Goal: Task Accomplishment & Management: Use online tool/utility

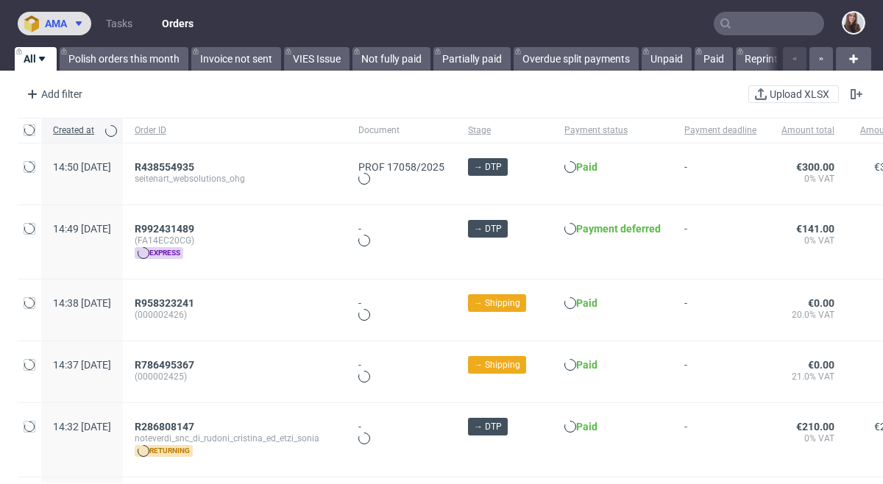
click at [65, 24] on span "ama" at bounding box center [56, 23] width 22 height 10
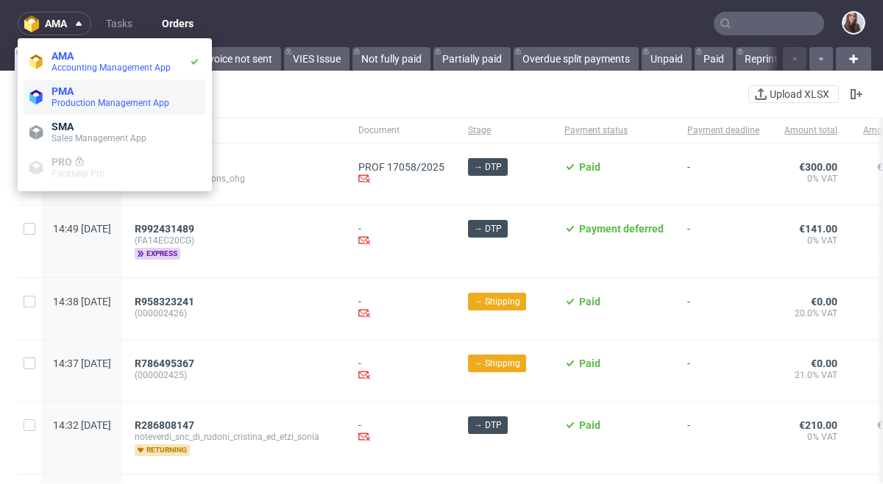
click at [117, 101] on span "Production Management App" at bounding box center [111, 103] width 118 height 10
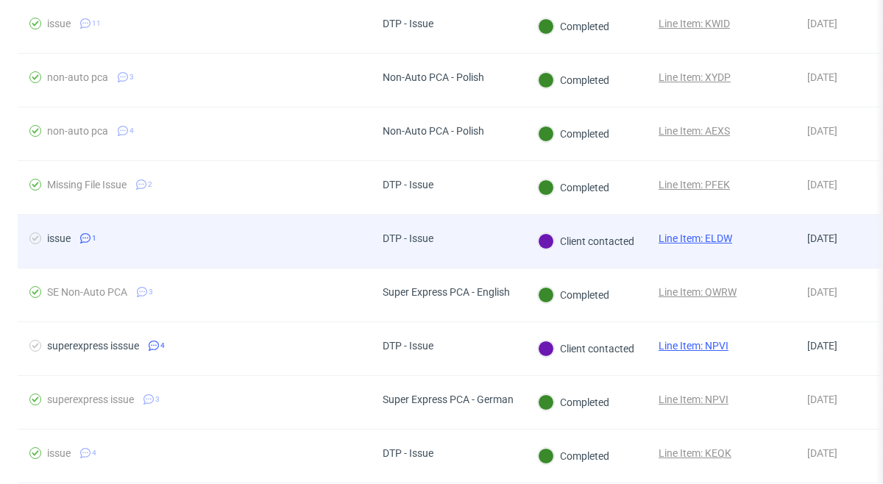
scroll to position [458, 0]
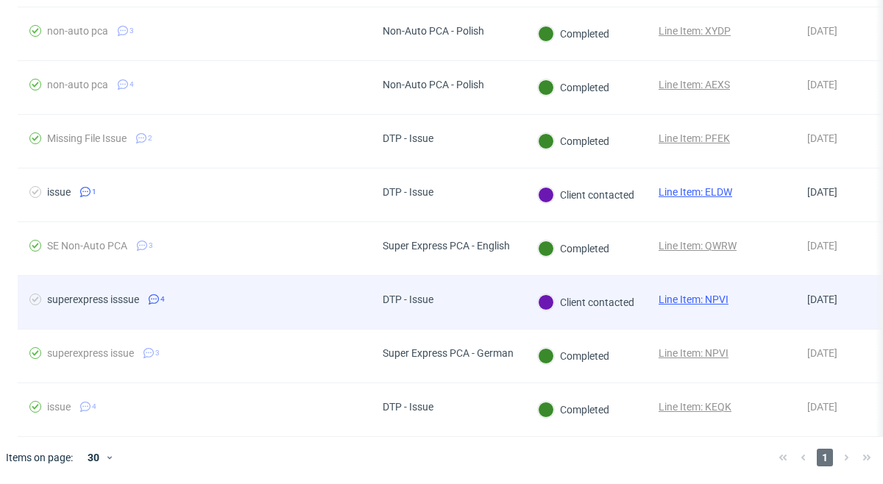
click at [705, 294] on link "Line Item: NPVI" at bounding box center [694, 300] width 70 height 12
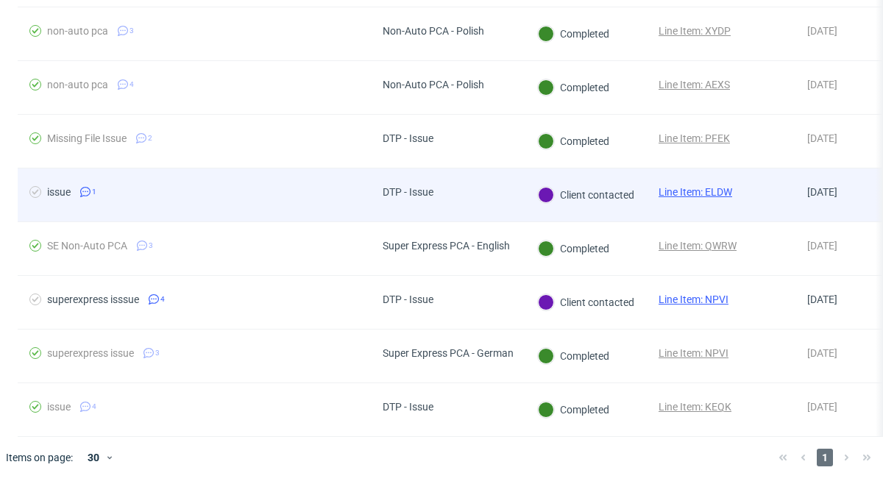
click at [687, 192] on link "Line Item: ELDW" at bounding box center [696, 192] width 74 height 12
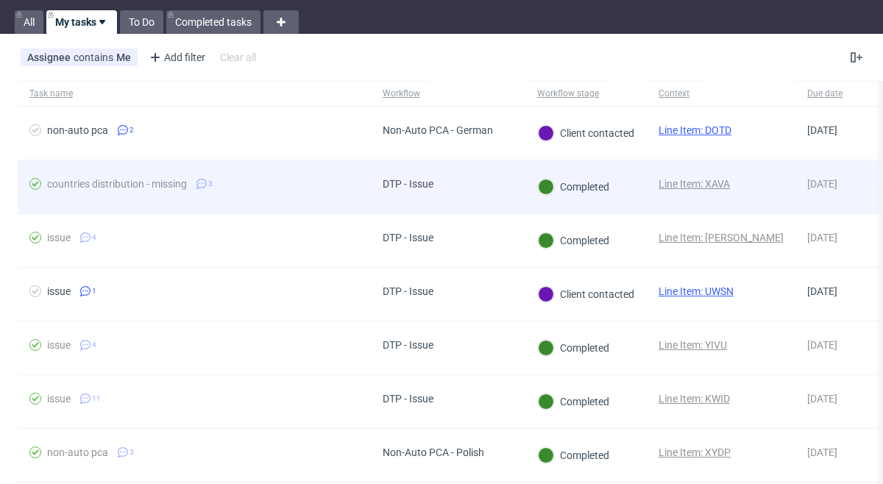
scroll to position [32, 0]
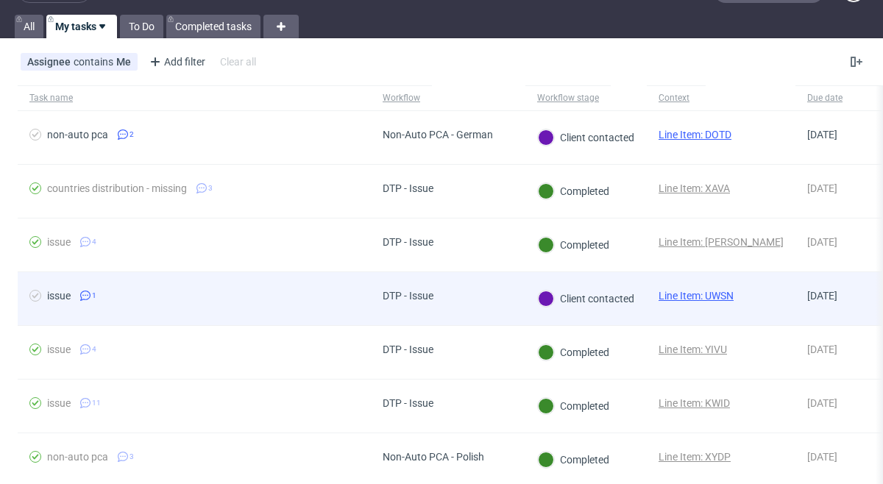
click at [712, 297] on link "Line Item: UWSN" at bounding box center [696, 296] width 75 height 12
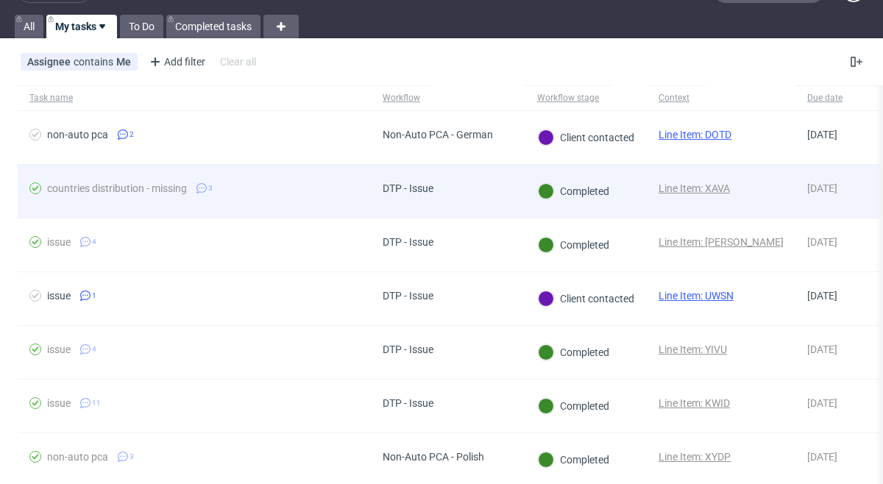
scroll to position [0, 0]
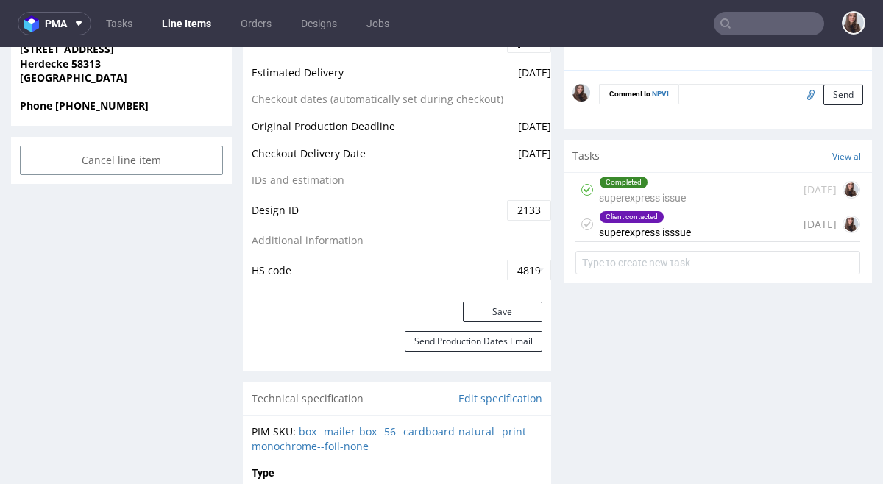
scroll to position [734, 0]
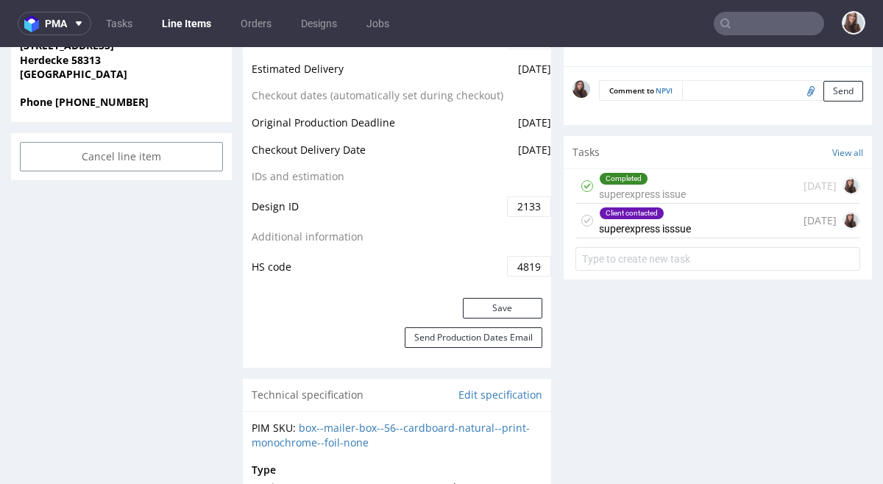
click at [692, 217] on div "Client contacted superexpress isssue [DATE]" at bounding box center [717, 221] width 285 height 35
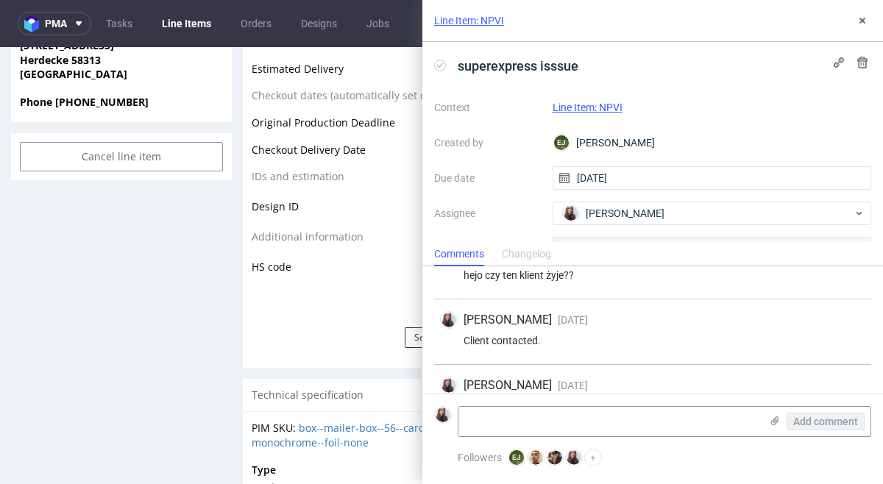
scroll to position [134, 0]
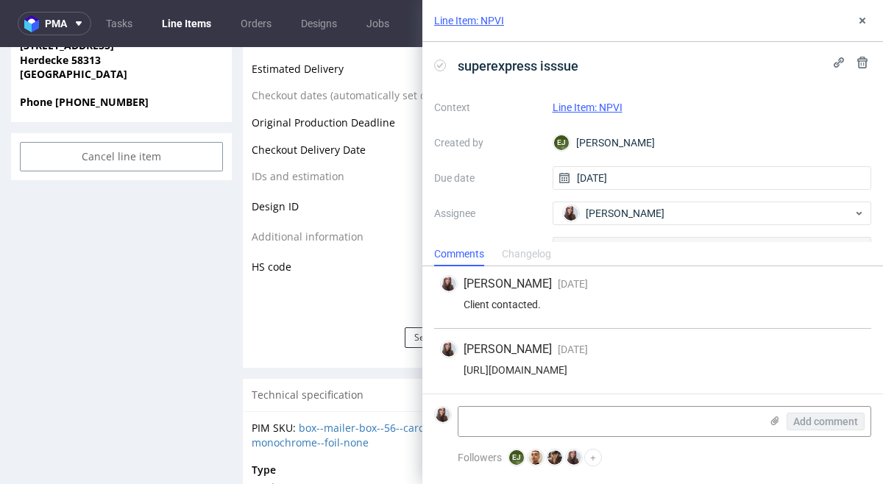
drag, startPoint x: 823, startPoint y: 370, endPoint x: 461, endPoint y: 372, distance: 362.1
click at [461, 372] on div "[URL][DOMAIN_NAME]" at bounding box center [652, 370] width 425 height 12
copy div "[URL][DOMAIN_NAME]"
click at [856, 24] on button at bounding box center [863, 21] width 18 height 18
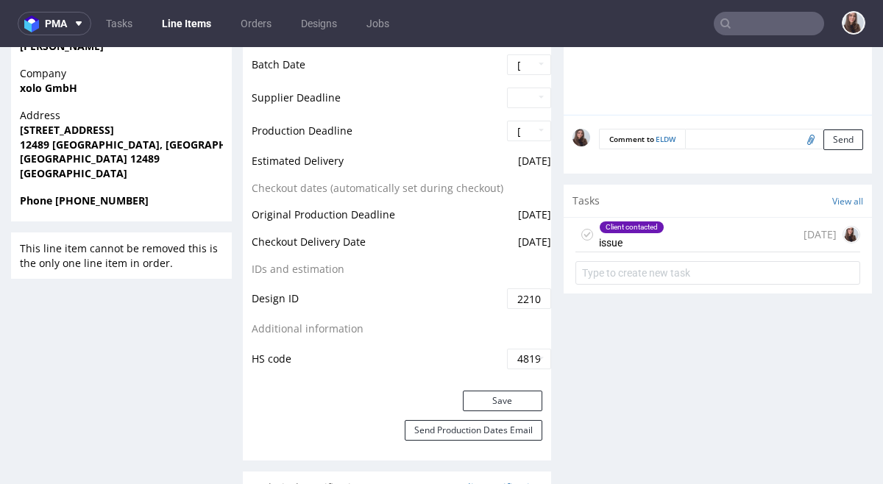
scroll to position [720, 0]
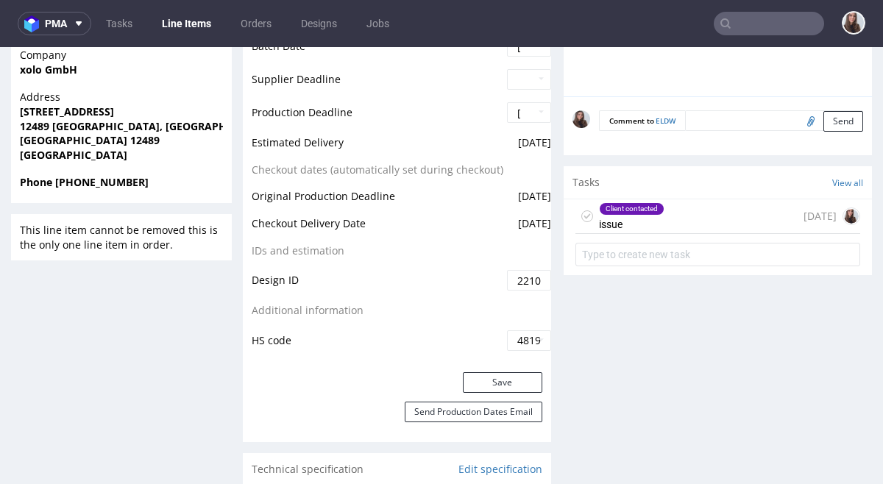
click at [669, 224] on div "Client contacted issue [DATE]" at bounding box center [717, 216] width 285 height 35
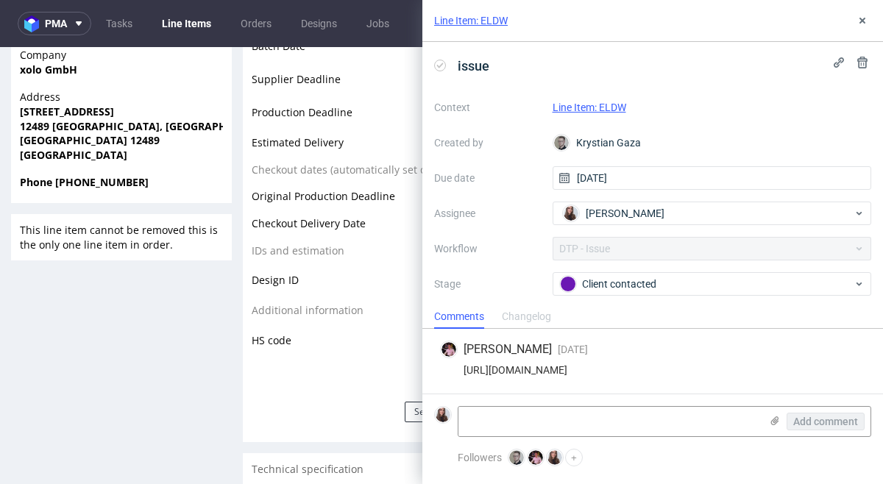
drag, startPoint x: 828, startPoint y: 368, endPoint x: 463, endPoint y: 370, distance: 365.0
click at [463, 370] on div "[URL][DOMAIN_NAME]" at bounding box center [652, 370] width 425 height 12
copy div "[URL][DOMAIN_NAME]"
click at [861, 21] on use at bounding box center [863, 21] width 6 height 6
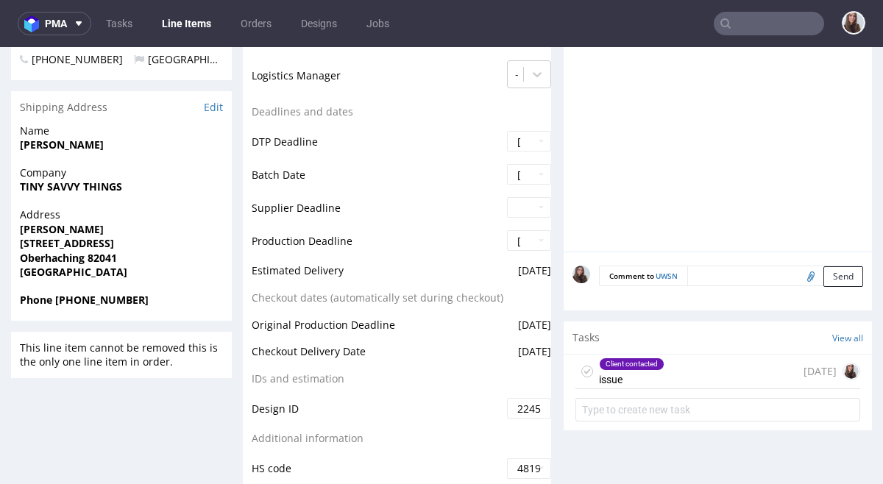
scroll to position [620, 0]
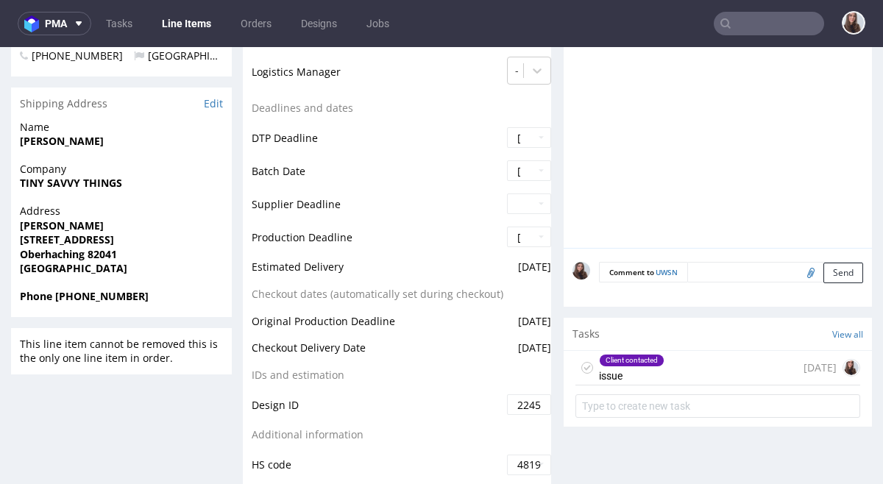
click at [646, 364] on div "Client contacted" at bounding box center [632, 361] width 64 height 12
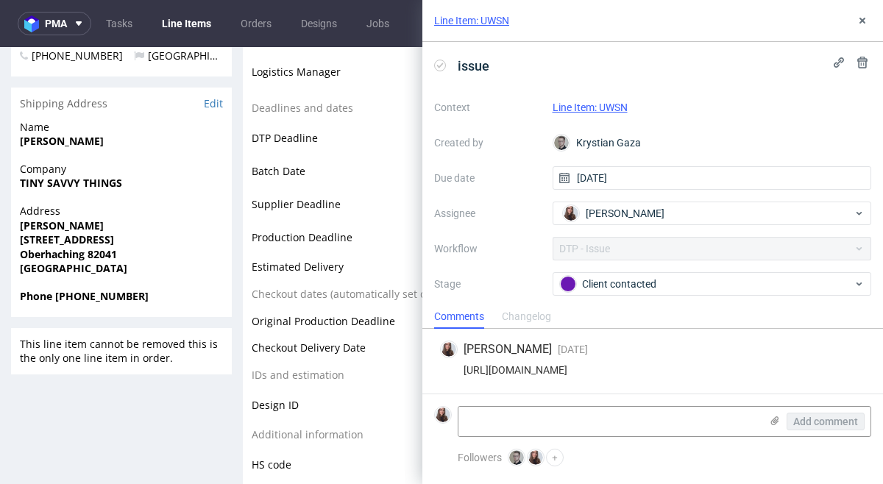
drag, startPoint x: 832, startPoint y: 367, endPoint x: 456, endPoint y: 372, distance: 375.4
click at [456, 372] on div "https://app-eu1.hubspot.com/contacts/25600958/record/0-5/200695876817/" at bounding box center [652, 370] width 425 height 12
copy div "https://app-eu1.hubspot.com/contacts/25600958/record/0-5/200695876817/"
click at [860, 22] on use at bounding box center [863, 21] width 6 height 6
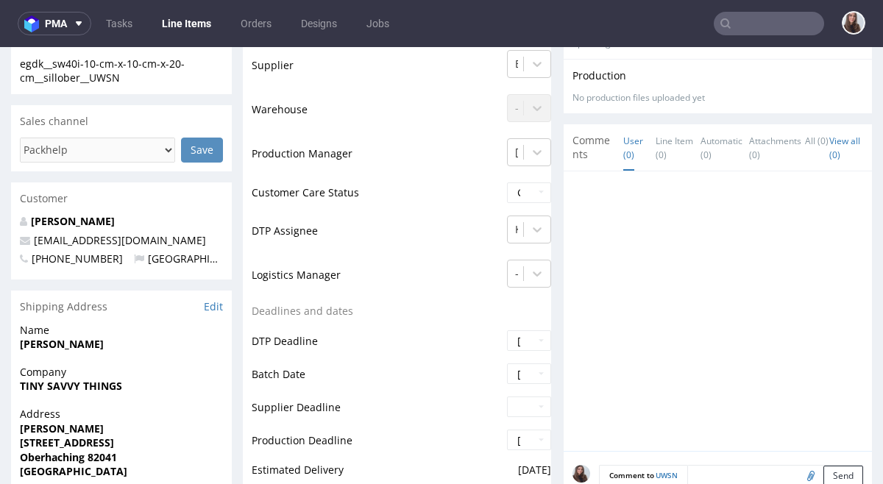
scroll to position [265, 0]
